Goal: Transaction & Acquisition: Purchase product/service

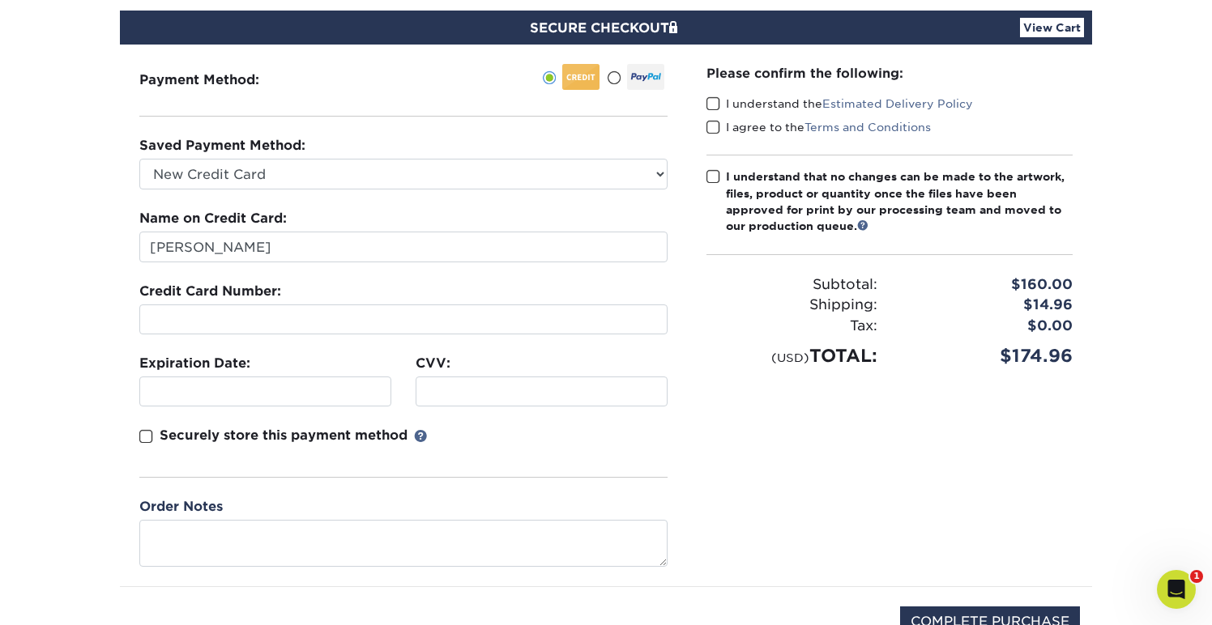
scroll to position [92, 0]
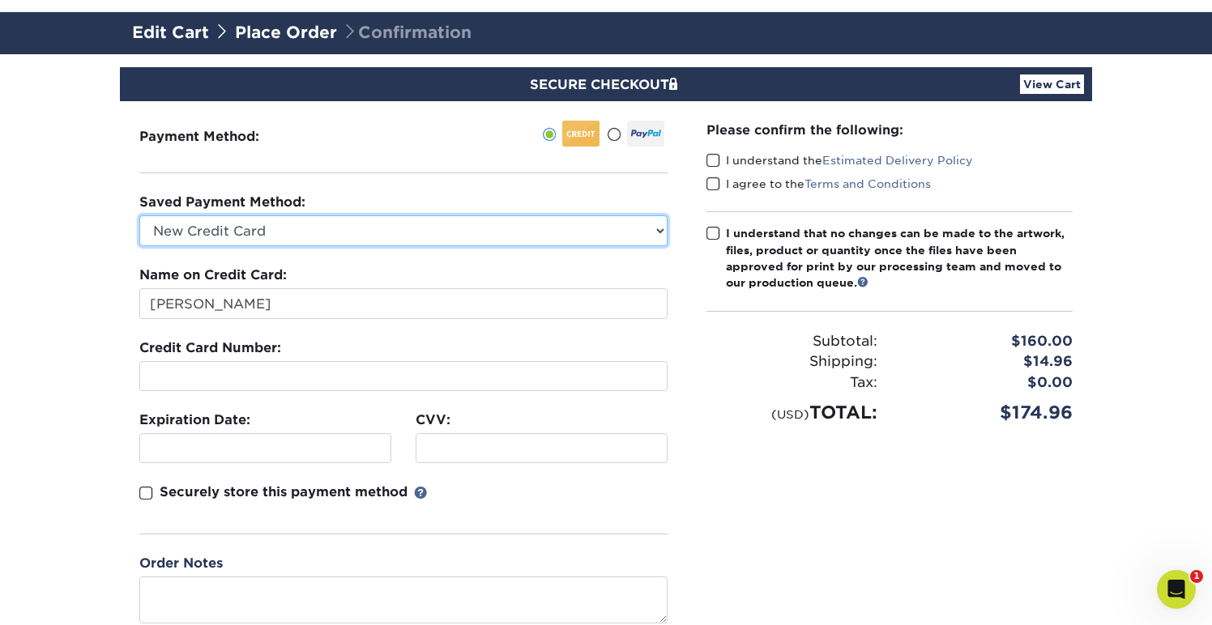
select select "73768"
click option "MasterCard - XXXX0183" at bounding box center [0, 0] width 0 height 0
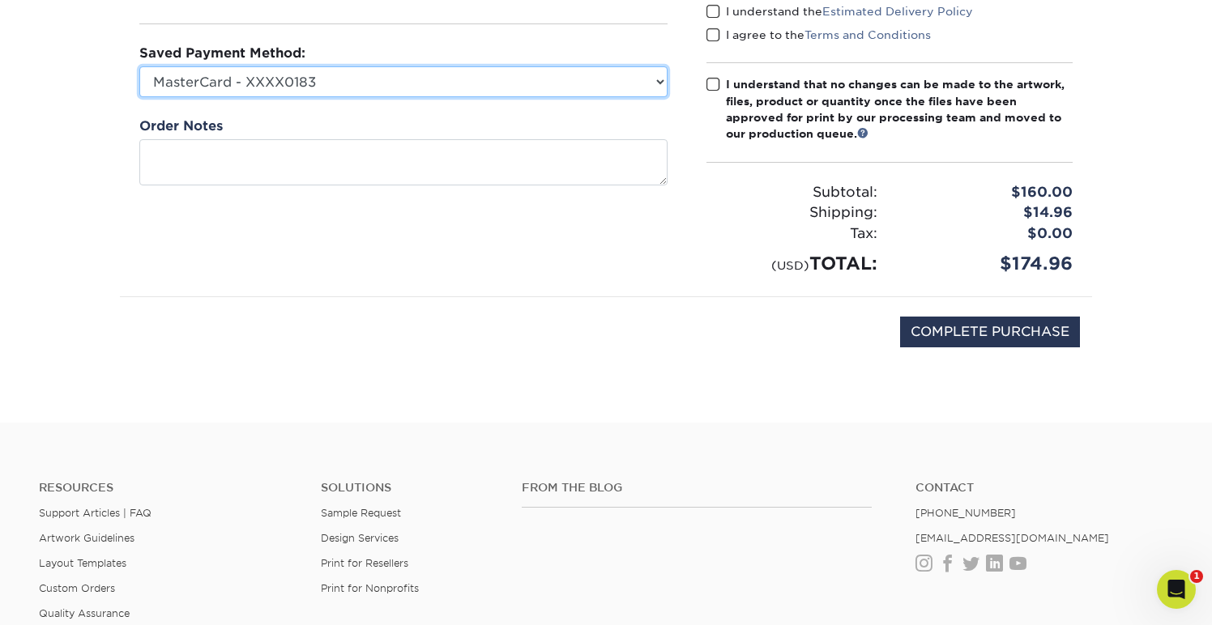
scroll to position [258, 0]
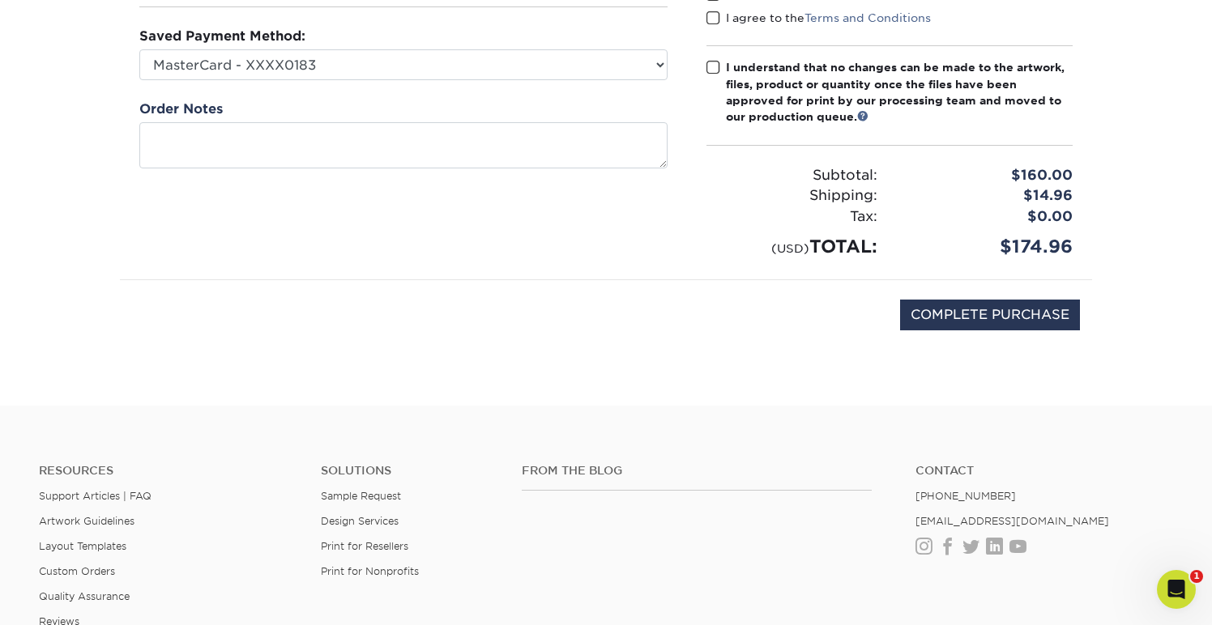
click at [646, 110] on div "Order Notes" at bounding box center [403, 134] width 528 height 69
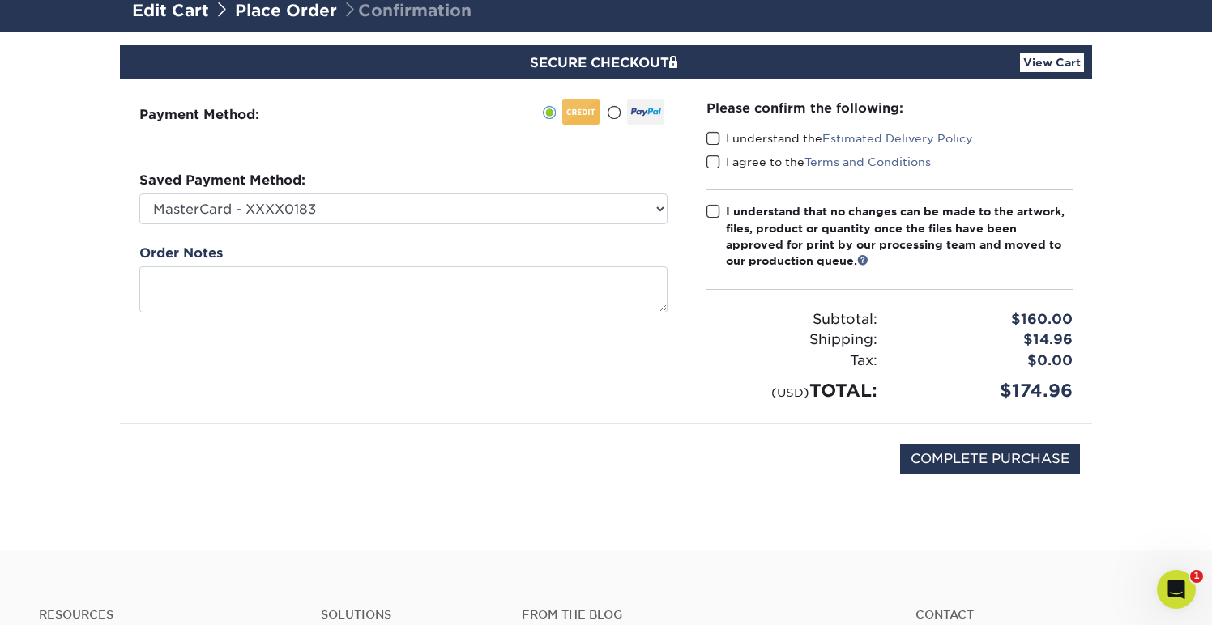
scroll to position [0, 0]
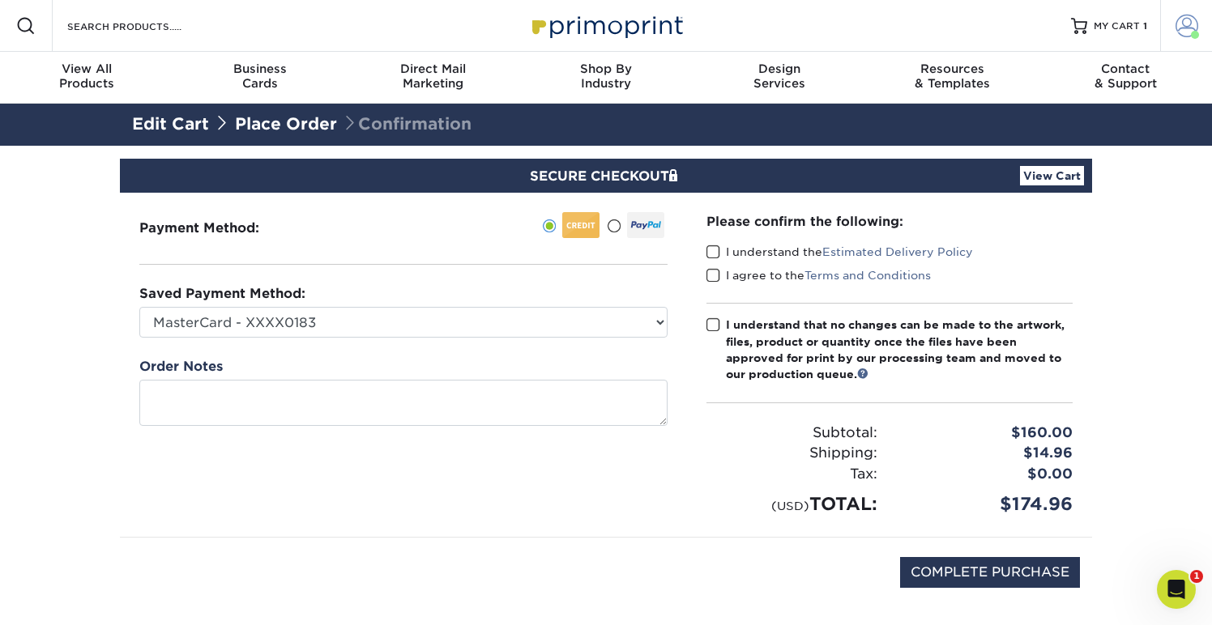
click at [1175, 30] on span at bounding box center [1186, 26] width 23 height 23
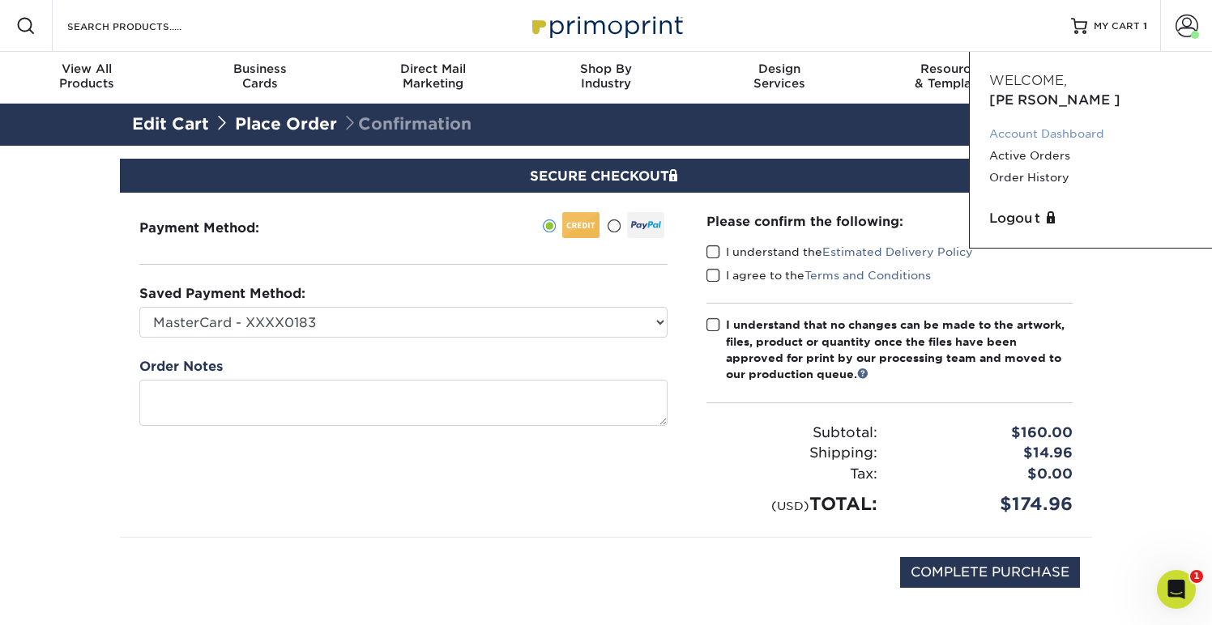
click at [1032, 123] on link "Account Dashboard" at bounding box center [1090, 134] width 203 height 22
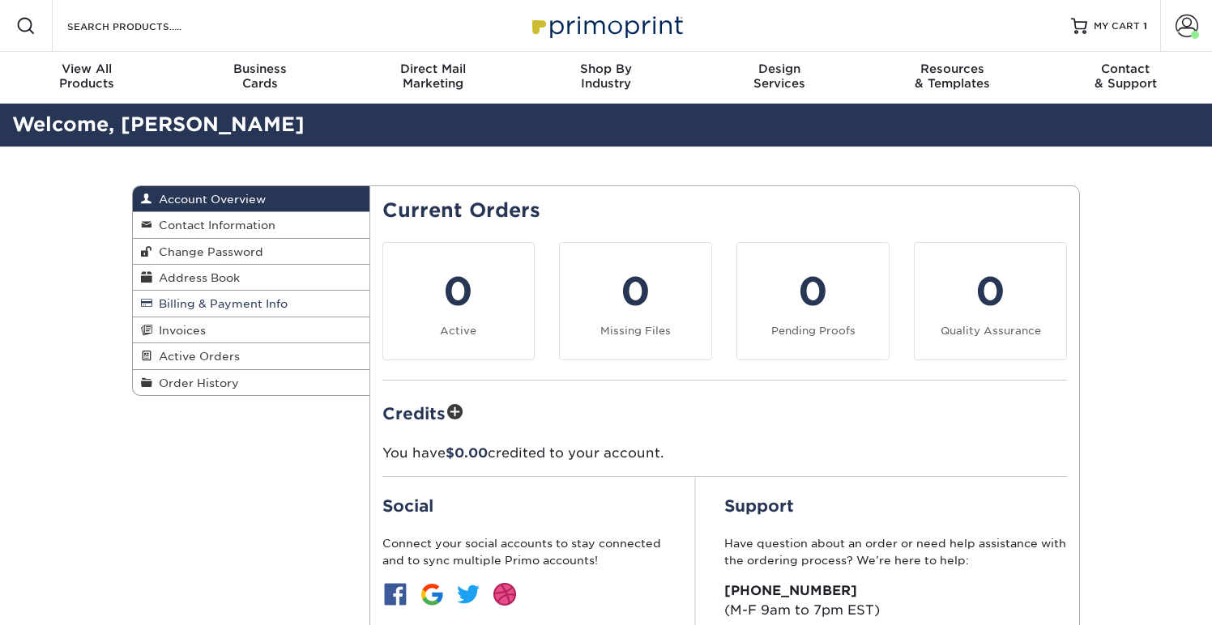
click at [211, 314] on link "Billing & Payment Info" at bounding box center [251, 304] width 236 height 26
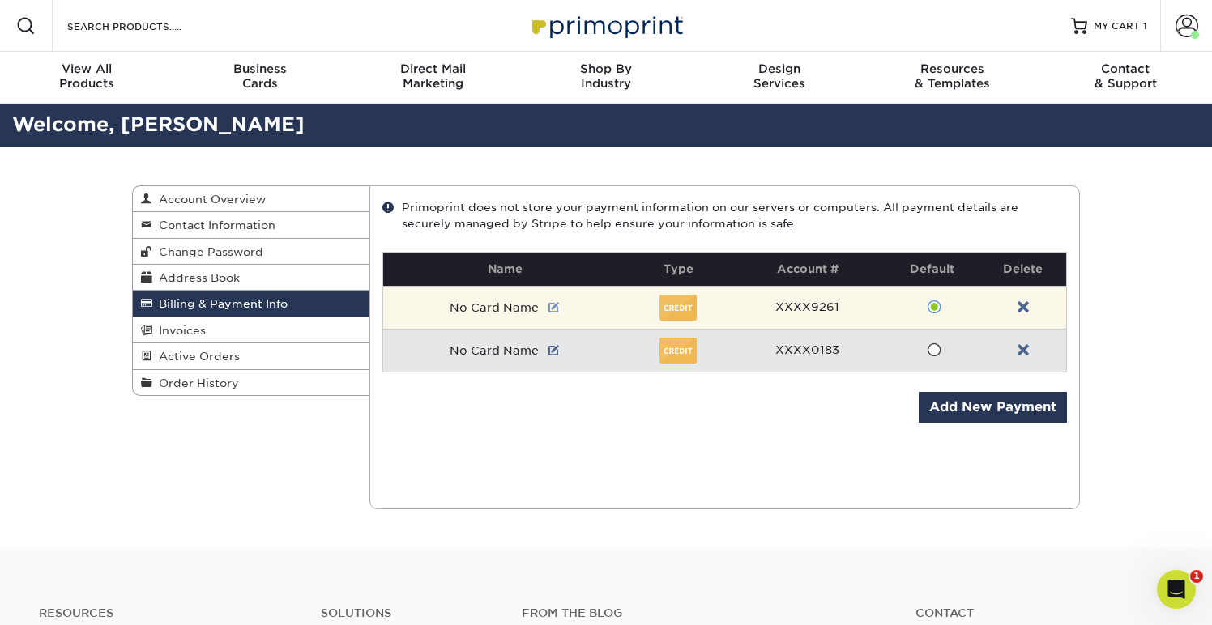
click at [555, 310] on link at bounding box center [553, 307] width 11 height 13
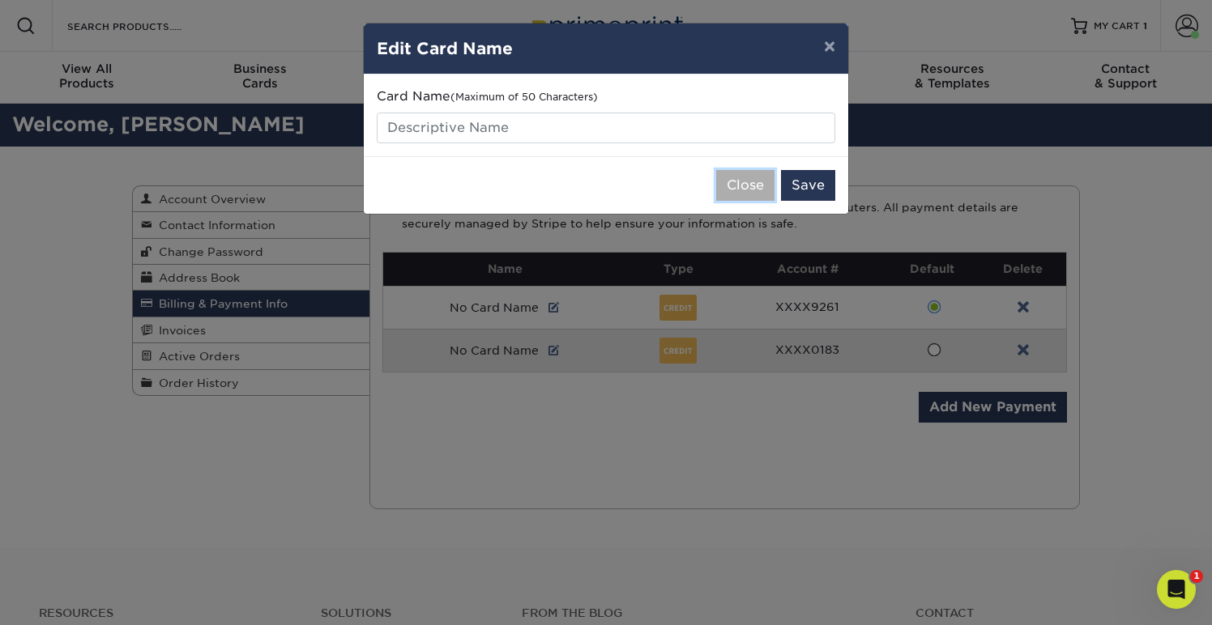
click at [748, 183] on button "Close" at bounding box center [745, 185] width 58 height 31
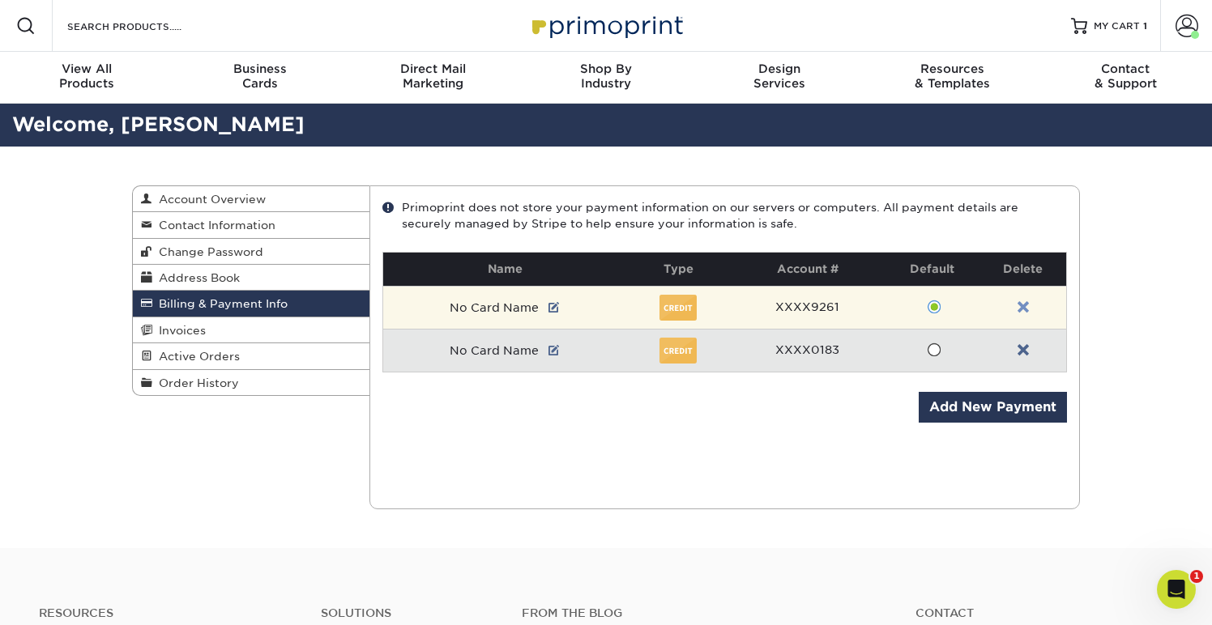
click at [1023, 307] on link at bounding box center [1022, 307] width 11 height 13
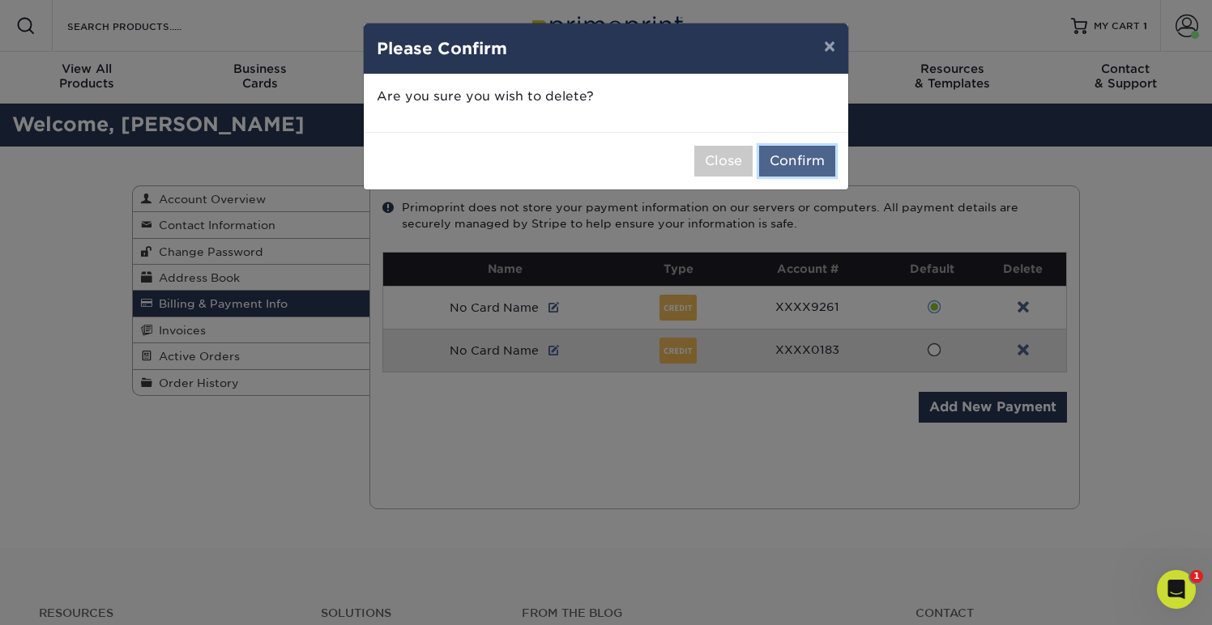
click at [799, 156] on button "Confirm" at bounding box center [797, 161] width 76 height 31
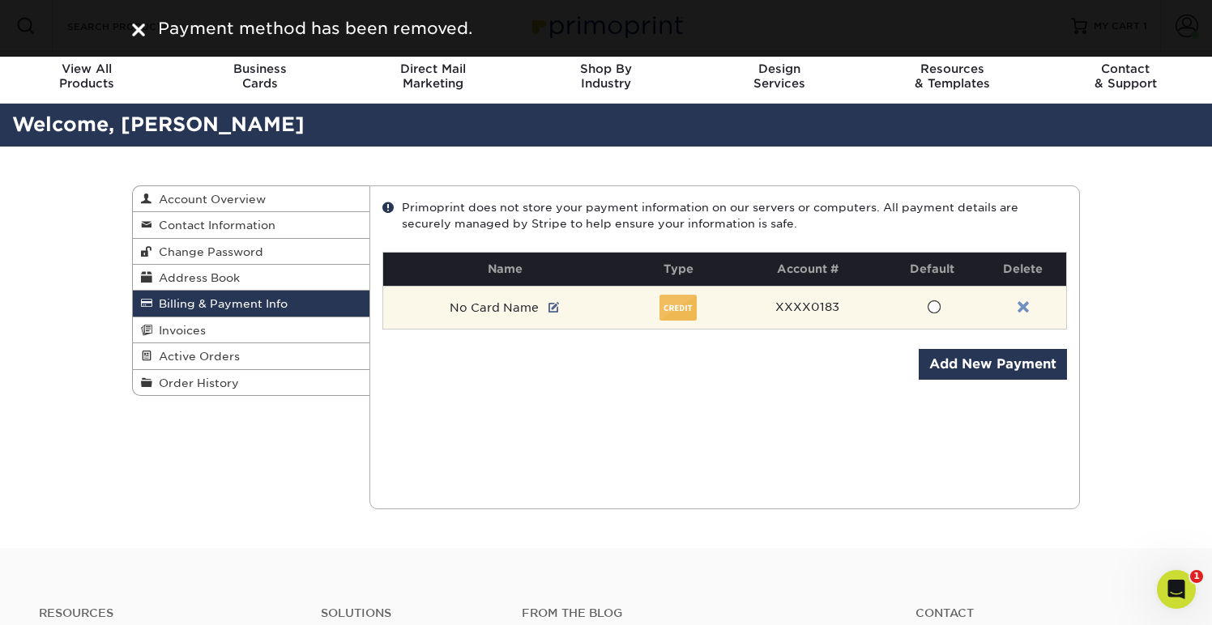
click at [1028, 302] on link at bounding box center [1022, 307] width 11 height 13
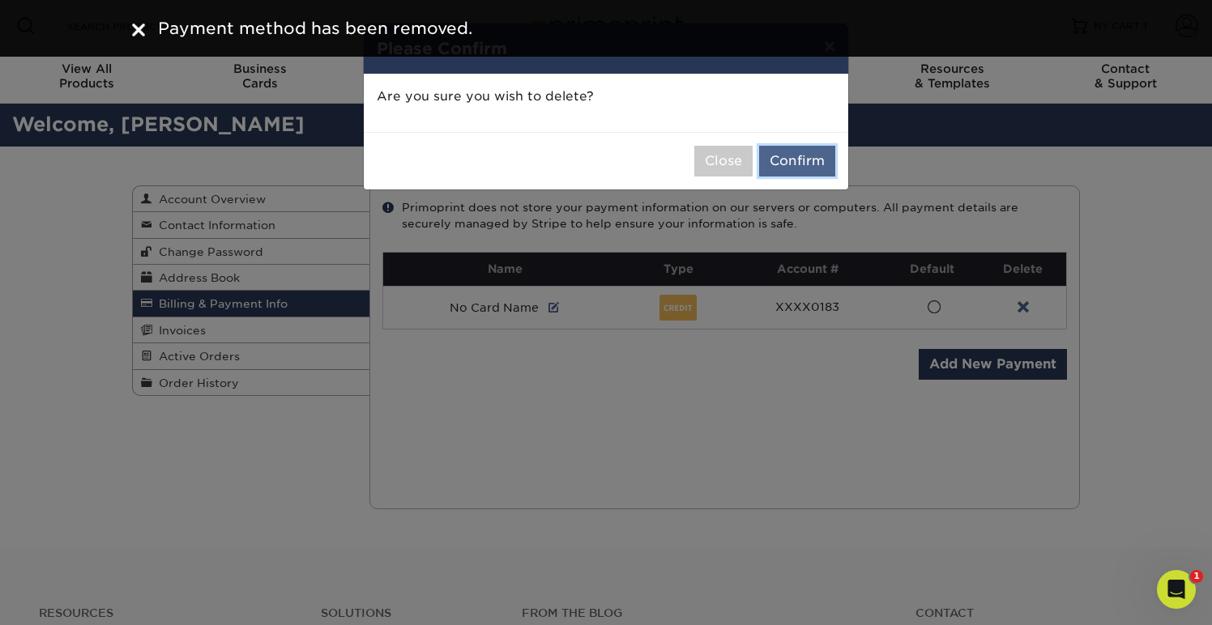
click at [811, 164] on button "Confirm" at bounding box center [797, 161] width 76 height 31
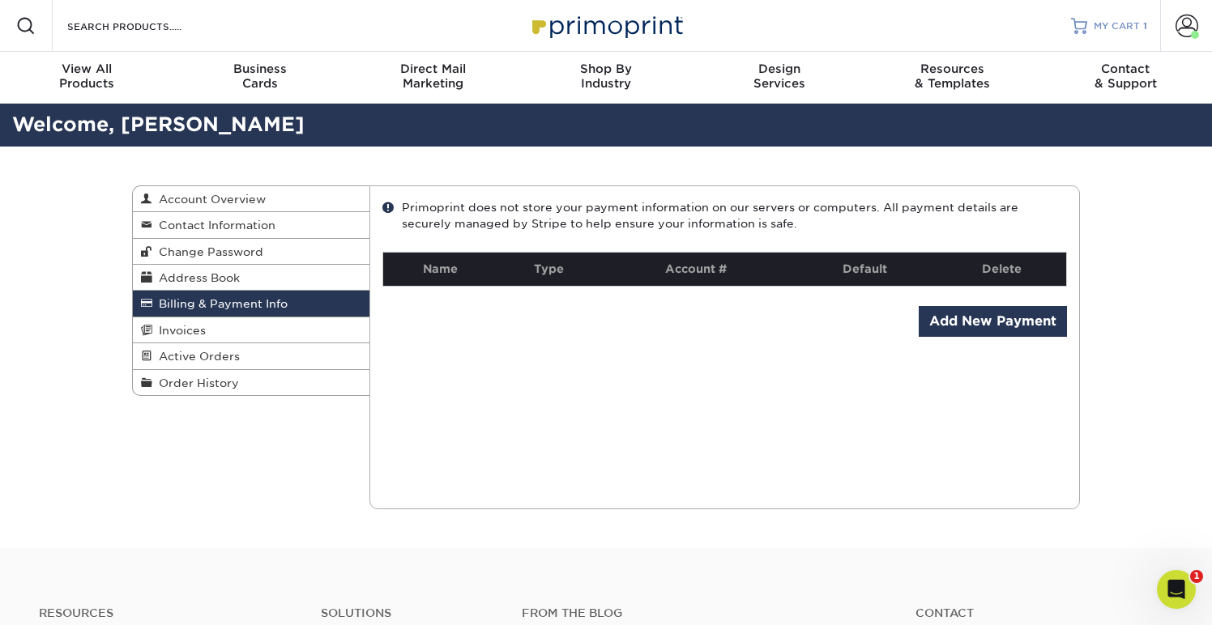
click at [1098, 23] on span "MY CART" at bounding box center [1116, 26] width 46 height 14
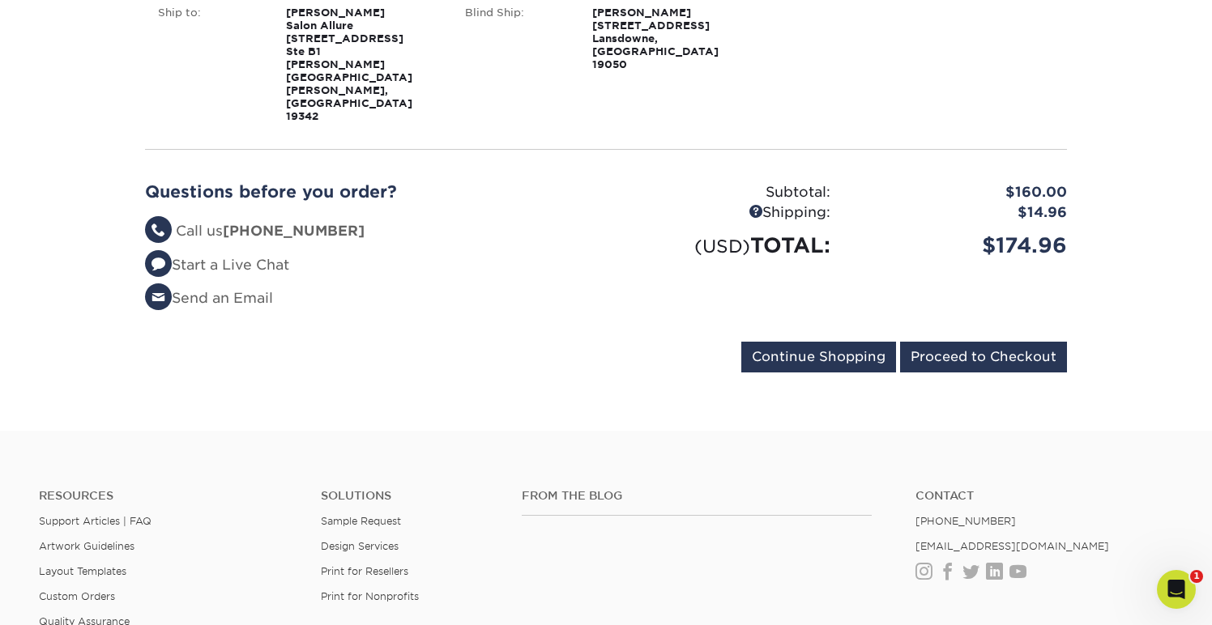
scroll to position [368, 0]
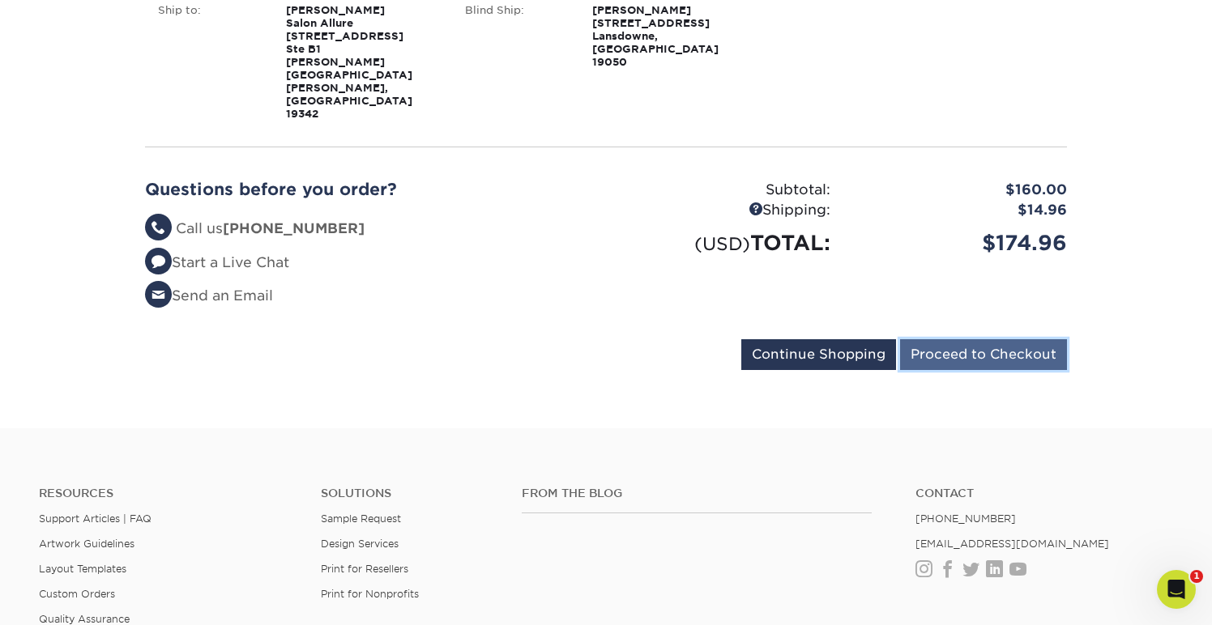
click at [978, 339] on input "Proceed to Checkout" at bounding box center [983, 354] width 167 height 31
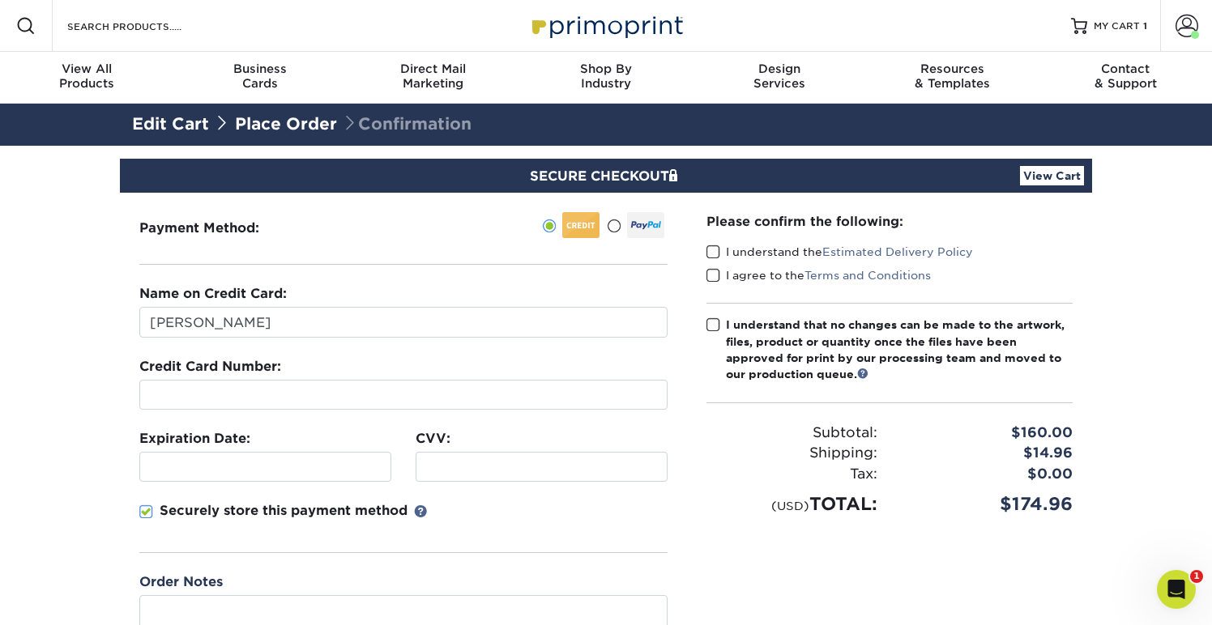
click at [715, 502] on div "(USD) TOTAL:" at bounding box center [791, 504] width 195 height 27
click at [475, 506] on div "Securely store this payment method" at bounding box center [403, 527] width 528 height 52
click at [145, 511] on span at bounding box center [146, 512] width 14 height 15
click at [0, 0] on input "Securely store this payment method" at bounding box center [0, 0] width 0 height 0
click at [744, 520] on div "Please confirm the following: I understand the Estimated Delivery Policy I agre…" at bounding box center [889, 427] width 405 height 469
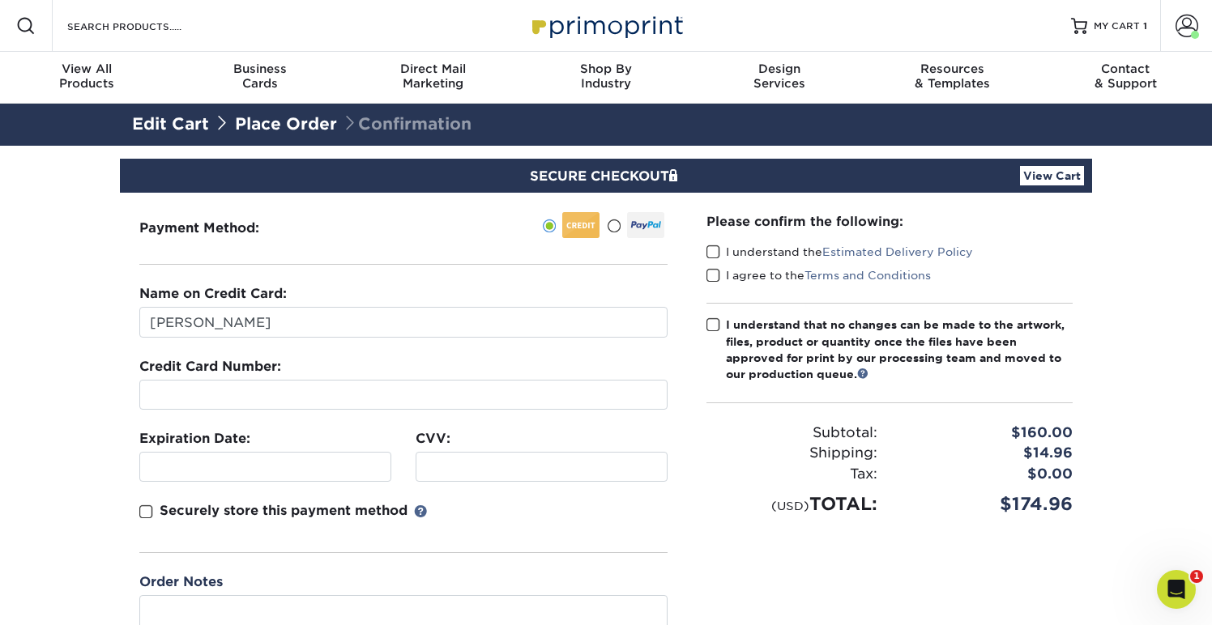
click at [714, 249] on span at bounding box center [713, 252] width 14 height 15
click at [0, 0] on input "I understand the Estimated Delivery Policy" at bounding box center [0, 0] width 0 height 0
click at [714, 268] on span at bounding box center [713, 275] width 14 height 15
click at [0, 0] on input "I agree to the Terms and Conditions" at bounding box center [0, 0] width 0 height 0
click at [713, 319] on span at bounding box center [713, 324] width 14 height 15
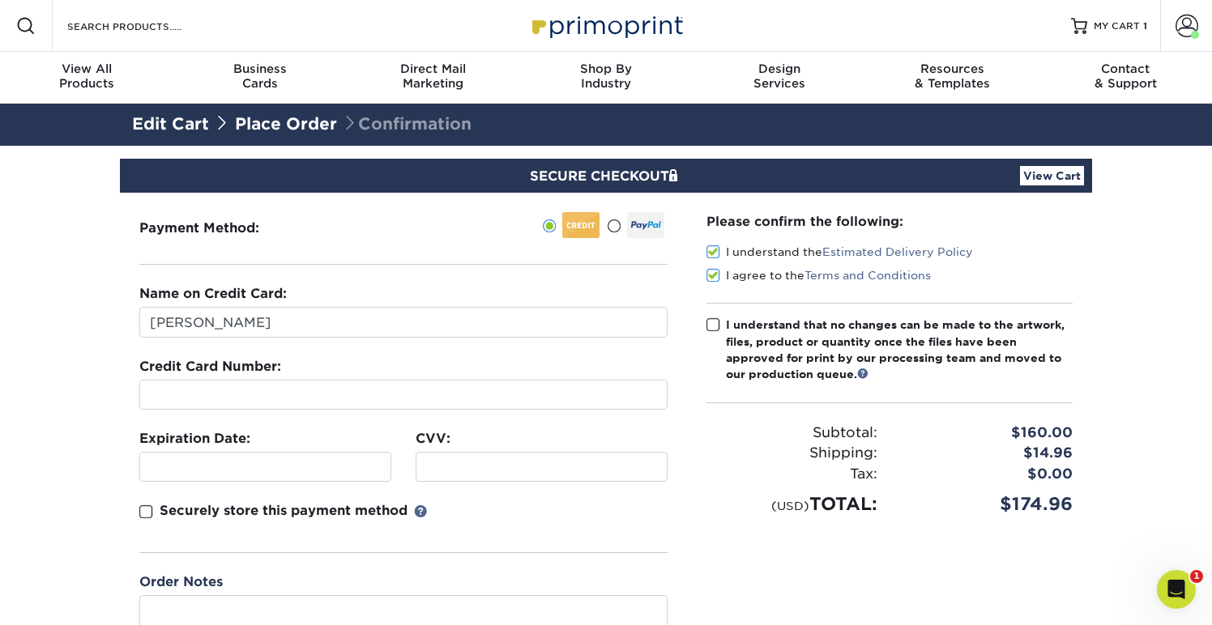
click at [0, 0] on input "I understand that no changes can be made to the artwork, files, product or quan…" at bounding box center [0, 0] width 0 height 0
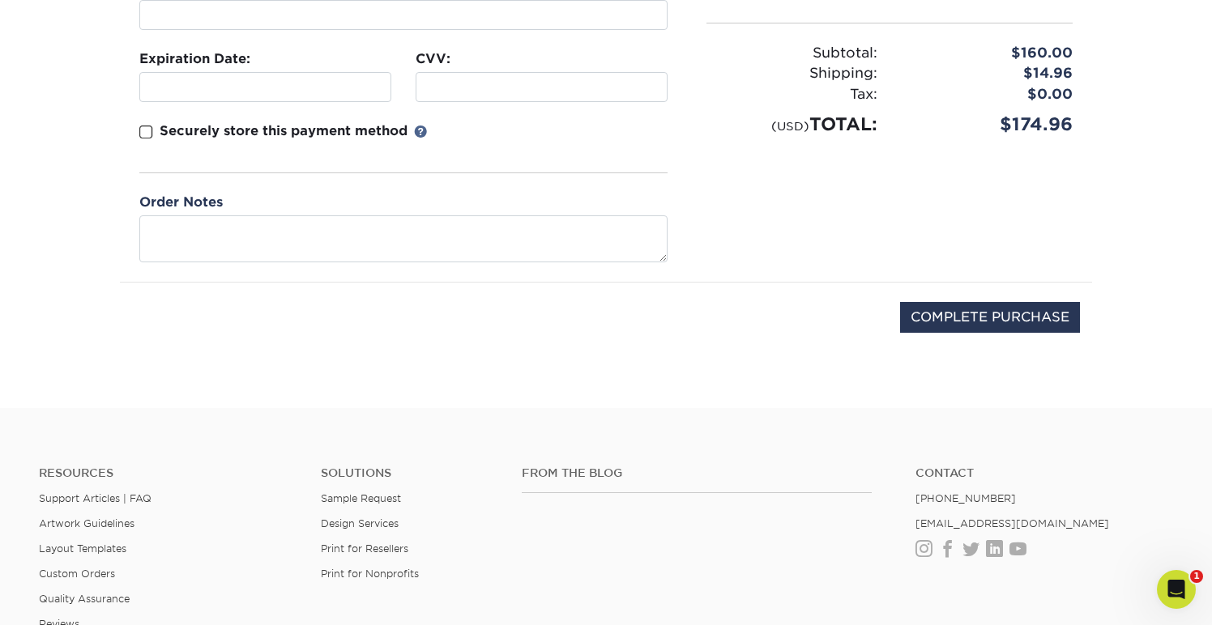
scroll to position [400, 0]
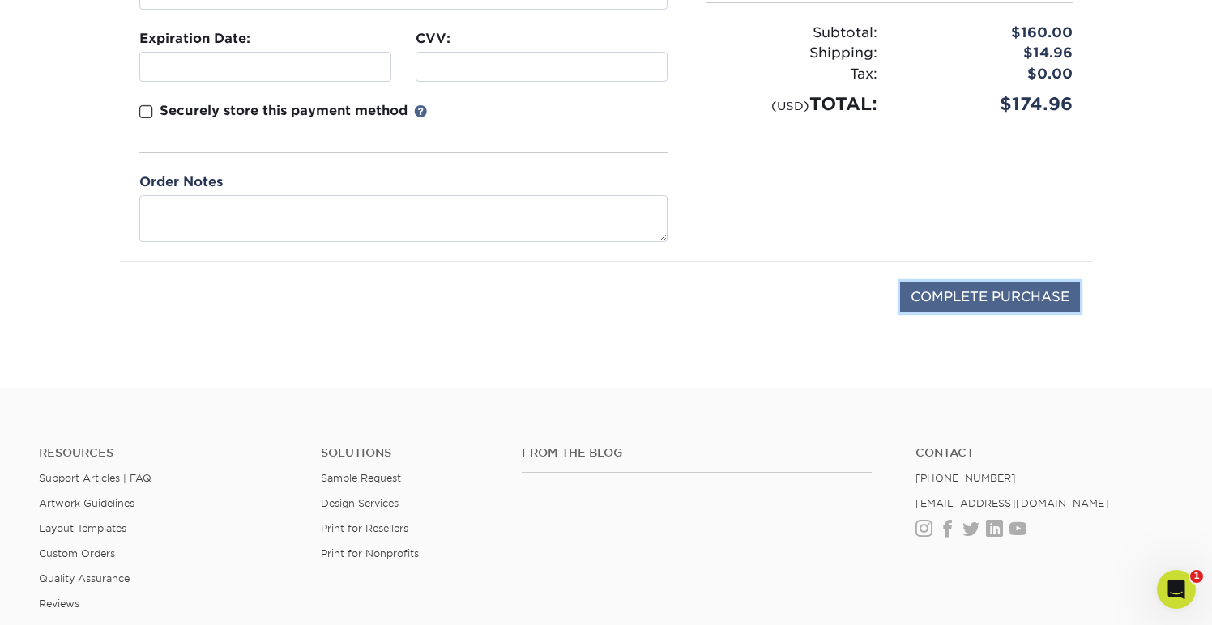
click at [980, 299] on input "COMPLETE PURCHASE" at bounding box center [990, 297] width 180 height 31
type input "PROCESSING, PLEASE WAIT..."
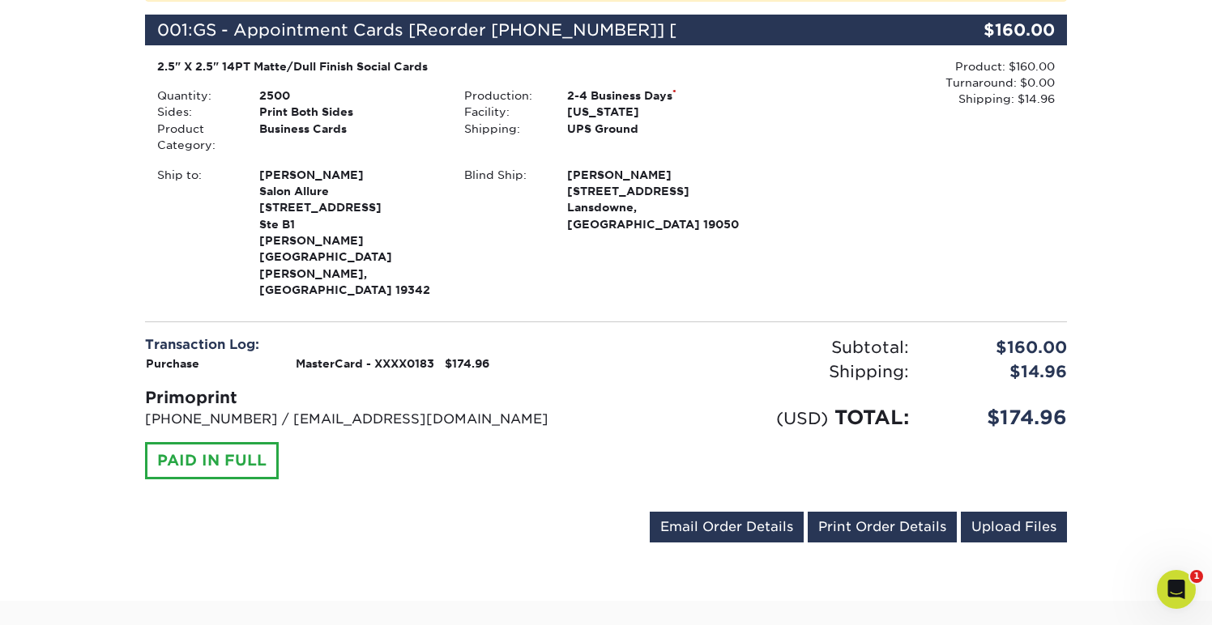
scroll to position [409, 0]
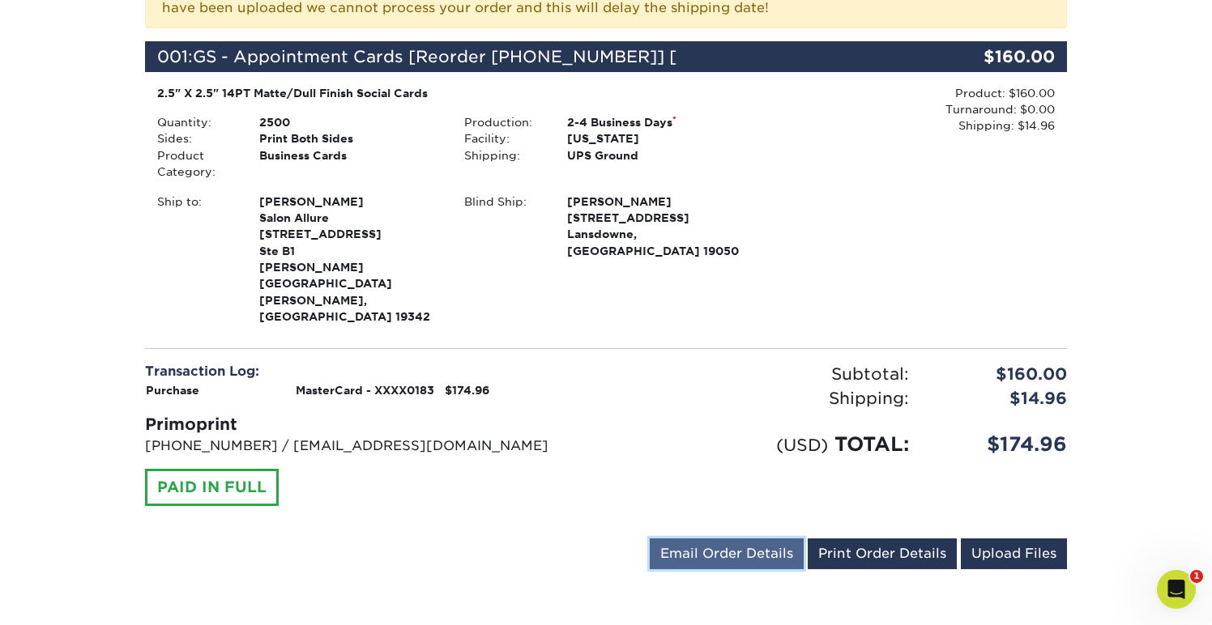
click at [750, 539] on link "Email Order Details" at bounding box center [727, 554] width 154 height 31
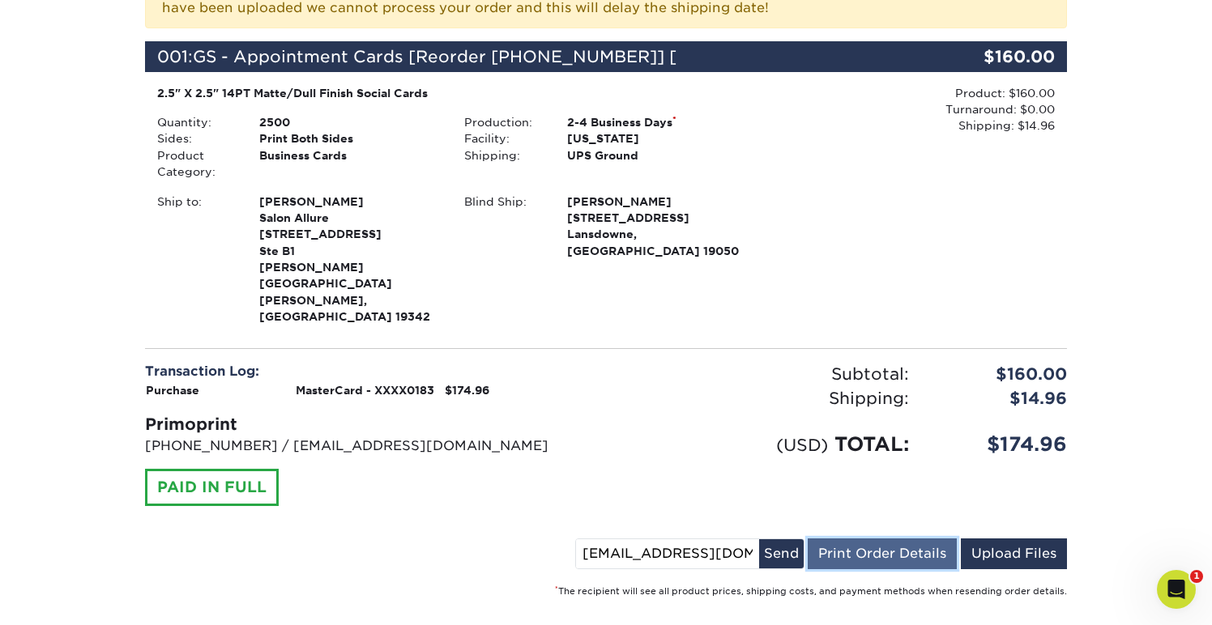
click at [858, 539] on link "Print Order Details" at bounding box center [881, 554] width 149 height 31
